Goal: Find specific page/section: Find specific page/section

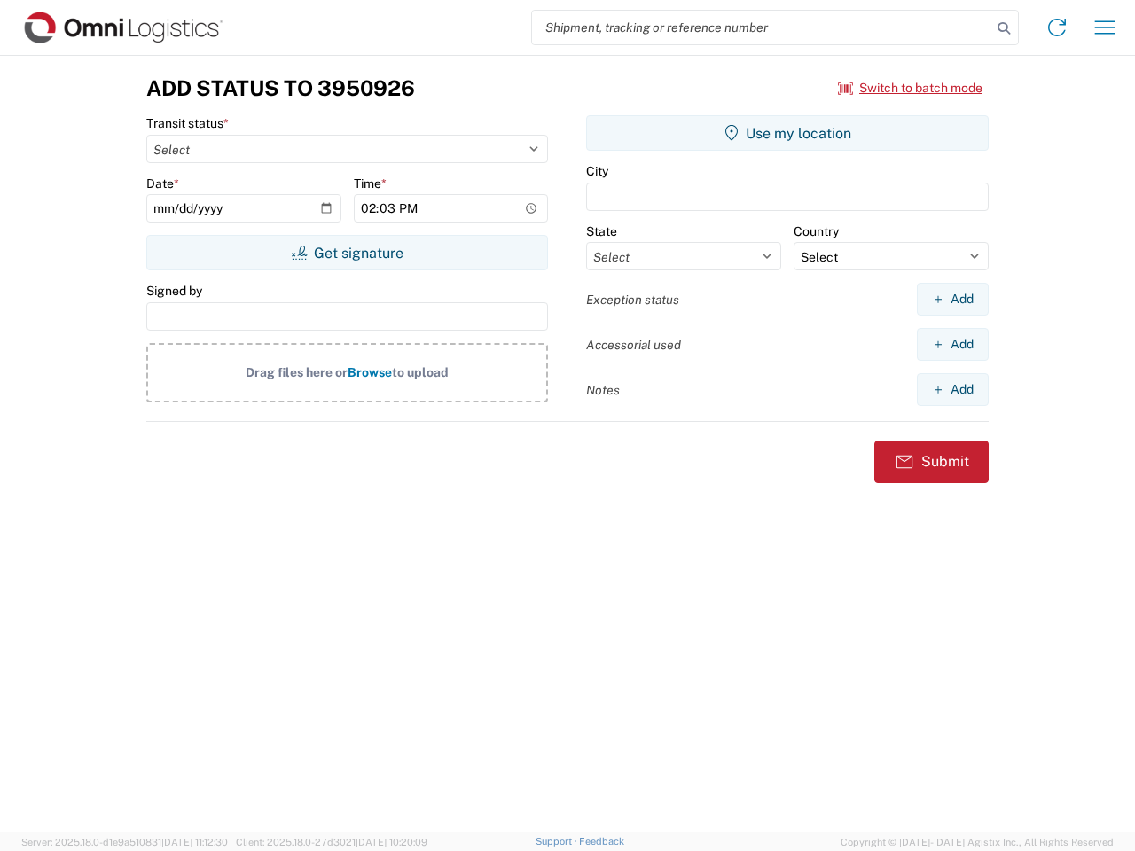
click at [761, 27] on input "search" at bounding box center [761, 28] width 459 height 34
click at [1003, 28] on icon at bounding box center [1003, 28] width 25 height 25
click at [1057, 27] on icon at bounding box center [1056, 27] width 28 height 28
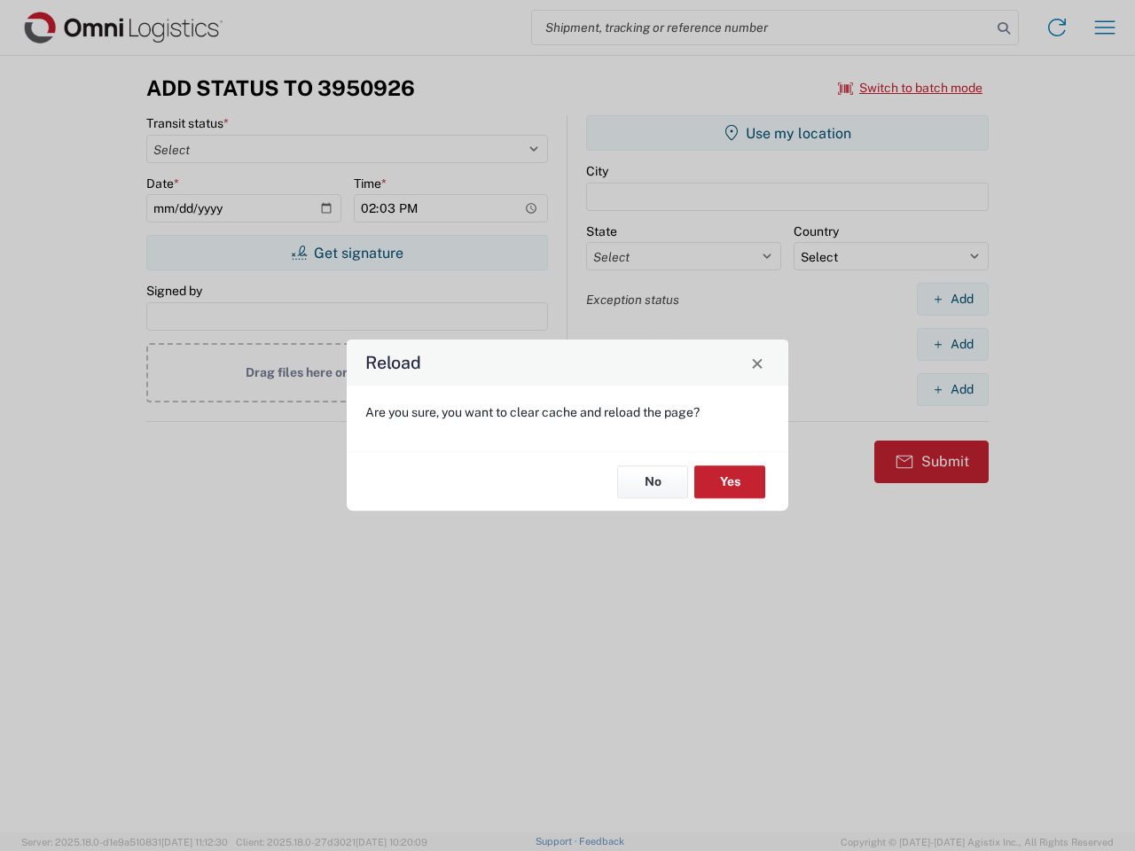
click at [910, 88] on div "Reload Are you sure, you want to clear cache and reload the page? No Yes" at bounding box center [567, 425] width 1135 height 851
click at [347, 253] on div "Reload Are you sure, you want to clear cache and reload the page? No Yes" at bounding box center [567, 425] width 1135 height 851
click at [787, 133] on div "Reload Are you sure, you want to clear cache and reload the page? No Yes" at bounding box center [567, 425] width 1135 height 851
click at [952, 299] on div "Reload Are you sure, you want to clear cache and reload the page? No Yes" at bounding box center [567, 425] width 1135 height 851
click at [952, 344] on div "Reload Are you sure, you want to clear cache and reload the page? No Yes" at bounding box center [567, 425] width 1135 height 851
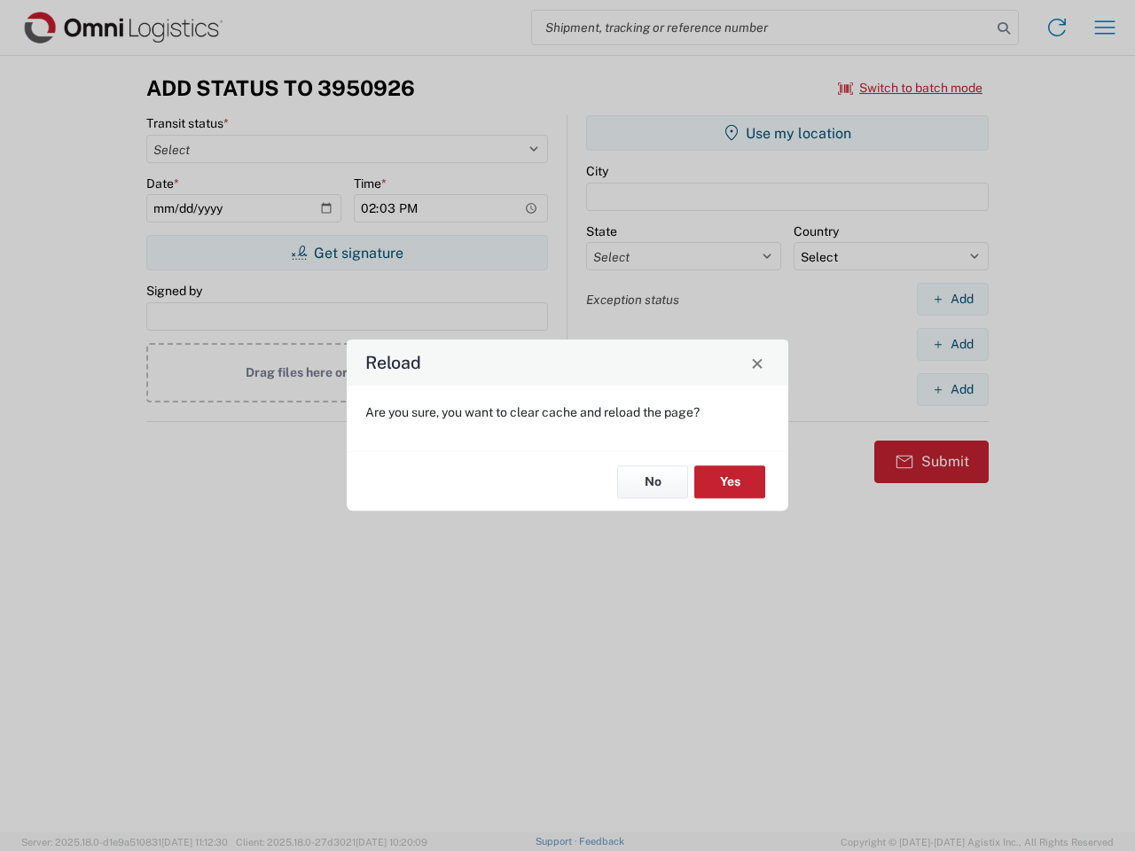
click at [952, 389] on div "Reload Are you sure, you want to clear cache and reload the page? No Yes" at bounding box center [567, 425] width 1135 height 851
